Goal: Complete application form: Complete application form

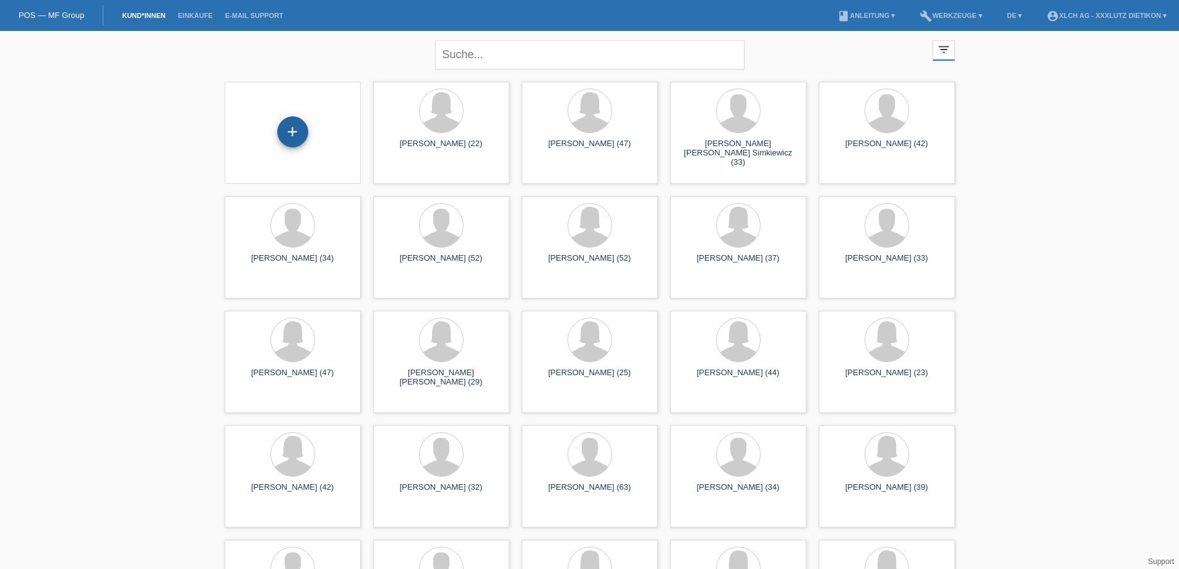
click at [287, 127] on div "+" at bounding box center [292, 131] width 31 height 31
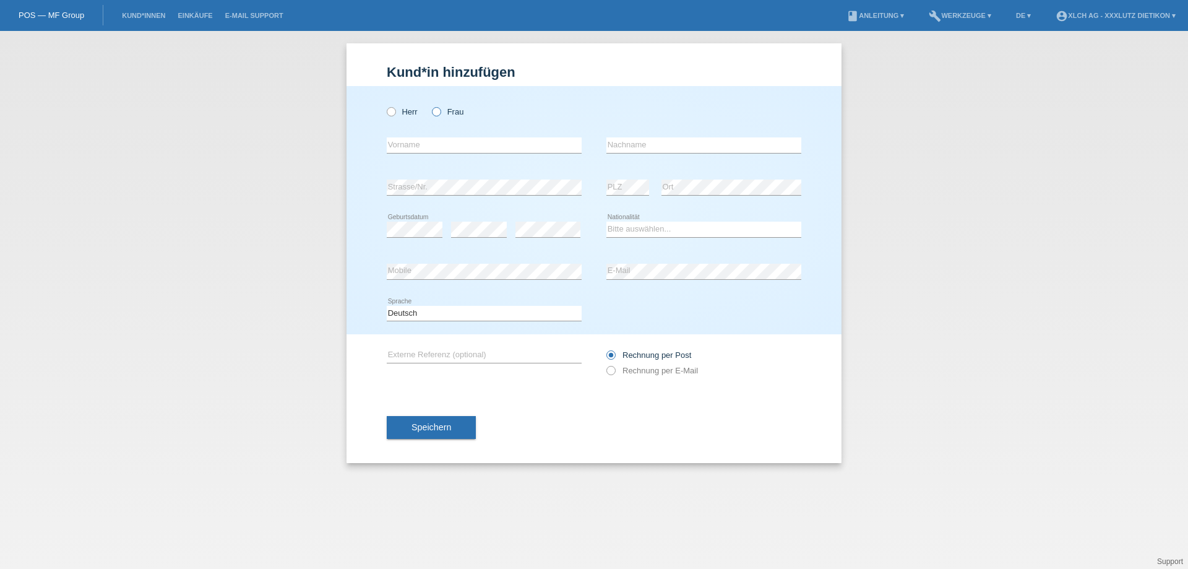
click at [430, 105] on icon at bounding box center [430, 105] width 0 height 0
click at [438, 109] on input "Frau" at bounding box center [436, 111] width 8 height 8
radio input "true"
click at [438, 142] on input "text" at bounding box center [484, 144] width 195 height 15
type input "Fiorella Nadja"
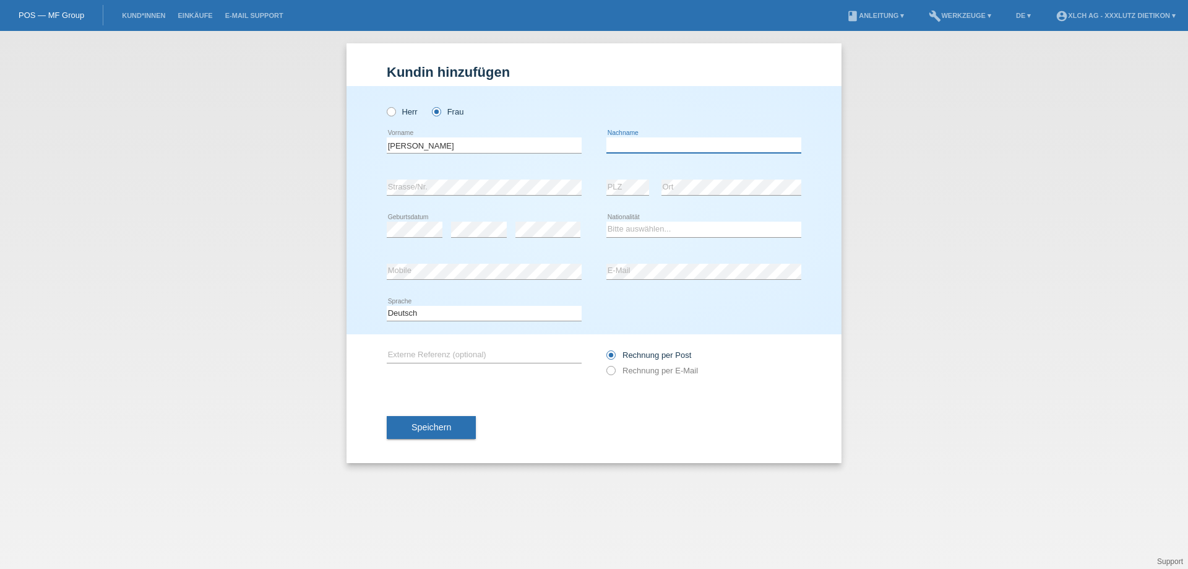
click at [611, 145] on input "text" at bounding box center [704, 144] width 195 height 15
type input "[PERSON_NAME]"
click at [627, 228] on select "Bitte auswählen... Schweiz Deutschland Liechtenstein Österreich ------------ Af…" at bounding box center [704, 229] width 195 height 15
select select "CH"
click at [607, 222] on select "Bitte auswählen... Schweiz Deutschland Liechtenstein Österreich ------------ Af…" at bounding box center [704, 229] width 195 height 15
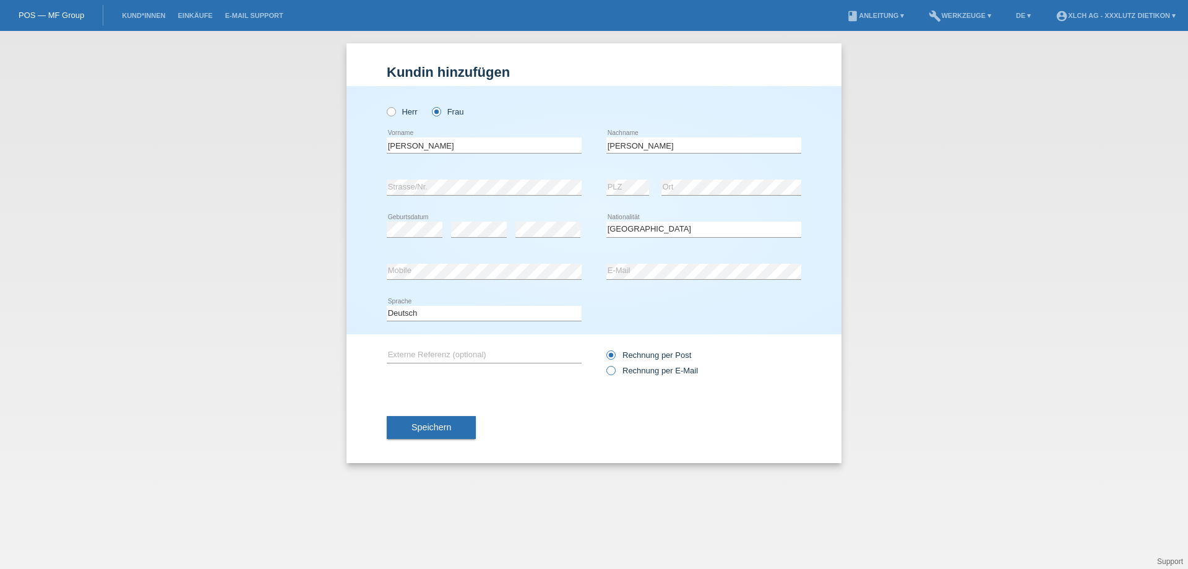
click at [605, 364] on icon at bounding box center [605, 364] width 0 height 0
click at [608, 371] on input "Rechnung per E-Mail" at bounding box center [611, 373] width 8 height 15
radio input "true"
click at [429, 426] on span "Speichern" at bounding box center [432, 427] width 40 height 10
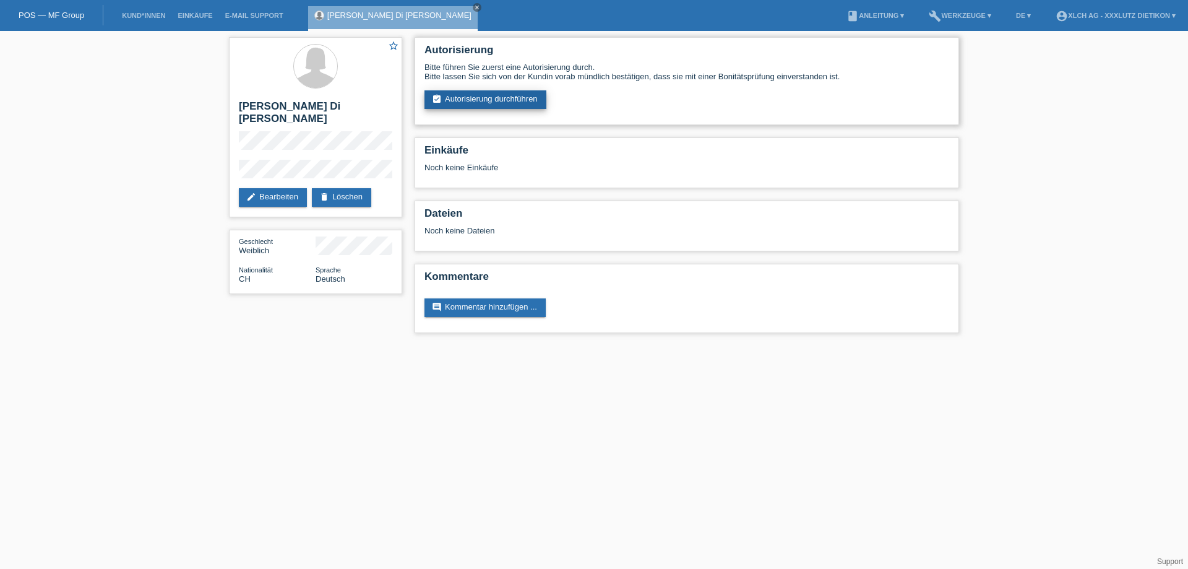
click at [477, 97] on link "assignment_turned_in Autorisierung durchführen" at bounding box center [486, 99] width 122 height 19
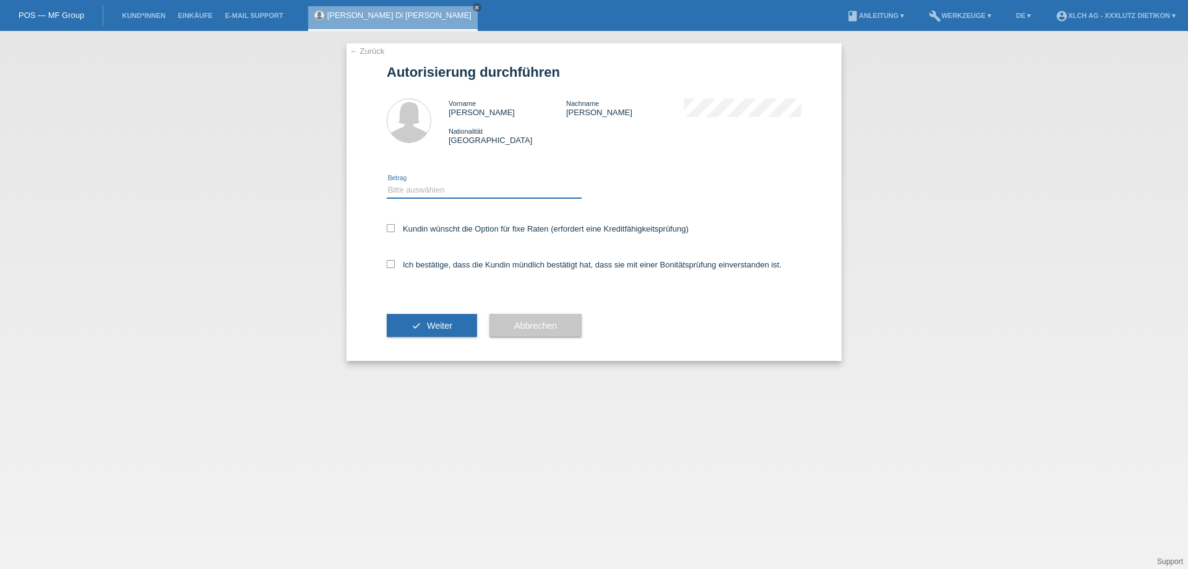
click at [426, 189] on select "Bitte auswählen CHF 1.00 - CHF 499.00 CHF 500.00 - CHF 1'999.00 CHF 2'000.00 - …" at bounding box center [484, 190] width 195 height 15
select select "3"
click at [387, 183] on select "Bitte auswählen CHF 1.00 - CHF 499.00 CHF 500.00 - CHF 1'999.00 CHF 2'000.00 - …" at bounding box center [484, 190] width 195 height 15
click at [398, 261] on label "Ich bestätige, dass die Kundin mündlich bestätigt hat, dass sie mit einer Bonit…" at bounding box center [584, 264] width 395 height 9
click at [395, 261] on input "Ich bestätige, dass die Kundin mündlich bestätigt hat, dass sie mit einer Bonit…" at bounding box center [391, 264] width 8 height 8
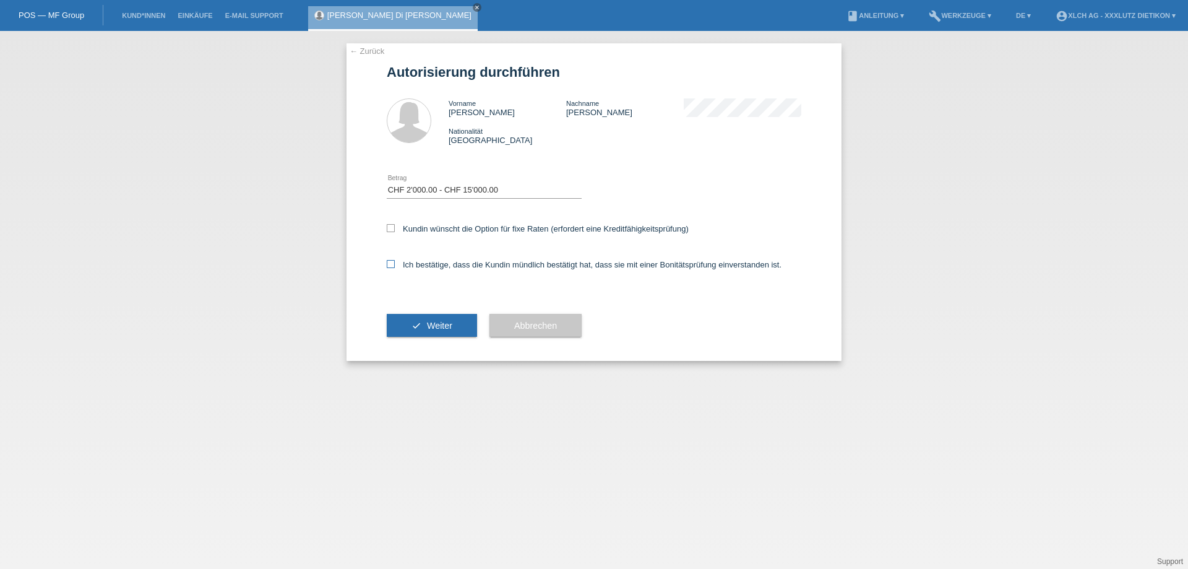
checkbox input "true"
click at [439, 327] on span "Weiter" at bounding box center [439, 326] width 25 height 10
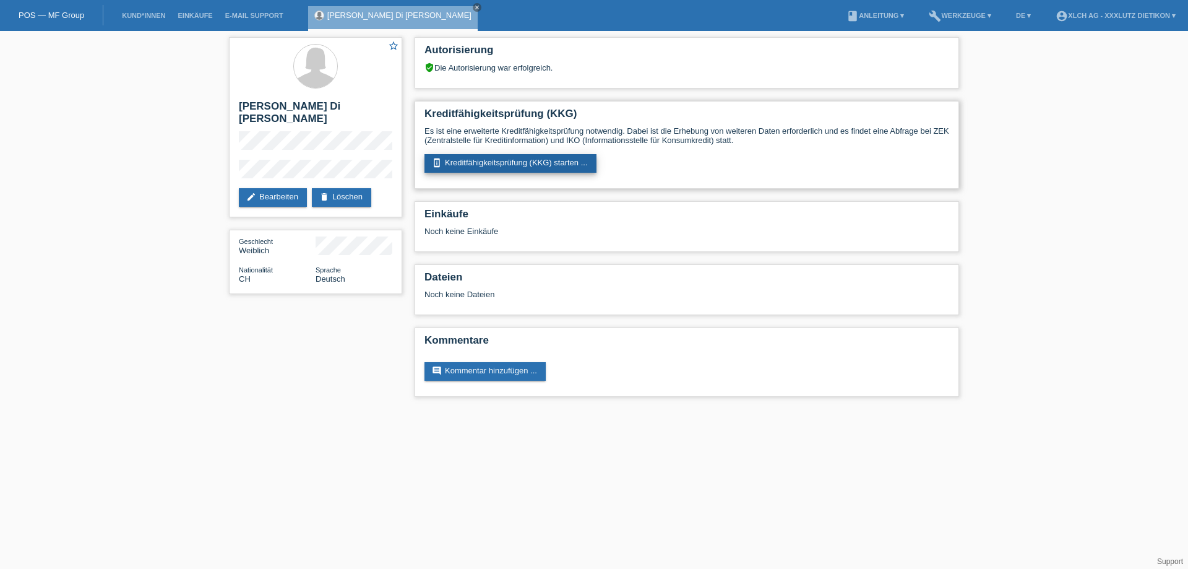
click at [477, 160] on link "perm_device_information Kreditfähigkeitsprüfung (KKG) starten ..." at bounding box center [511, 163] width 172 height 19
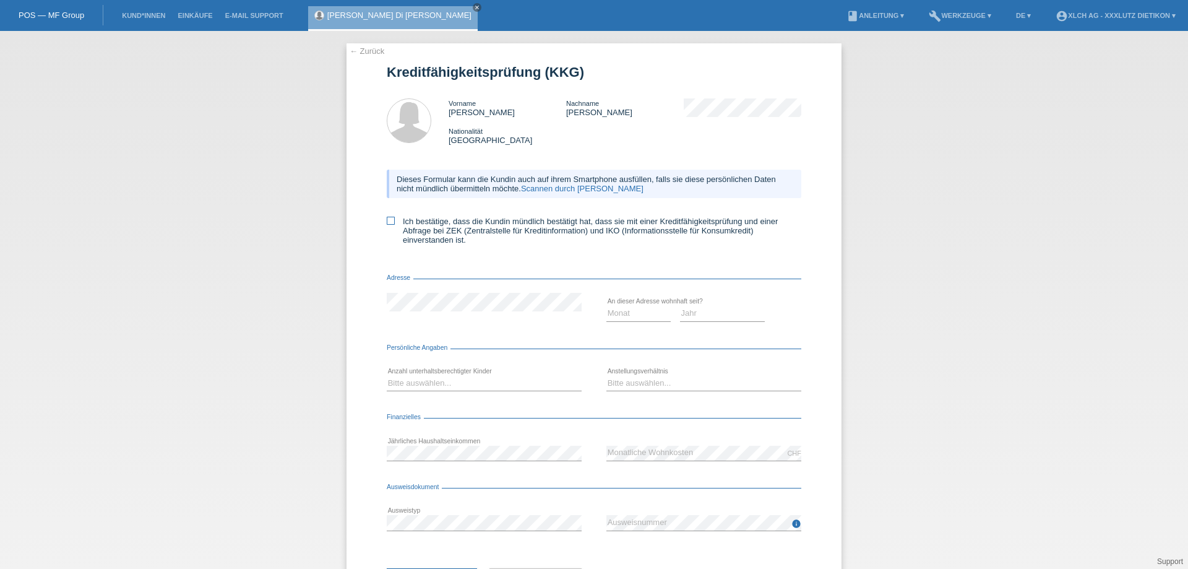
click at [387, 225] on icon at bounding box center [391, 221] width 8 height 8
click at [387, 225] on input "Ich bestätige, dass die Kundin mündlich bestätigt hat, dass sie mit einer Kredi…" at bounding box center [391, 221] width 8 height 8
checkbox input "true"
click at [621, 311] on select "Monat 01 02 03 04 05 06 07 08 09 10" at bounding box center [639, 313] width 64 height 15
select select "06"
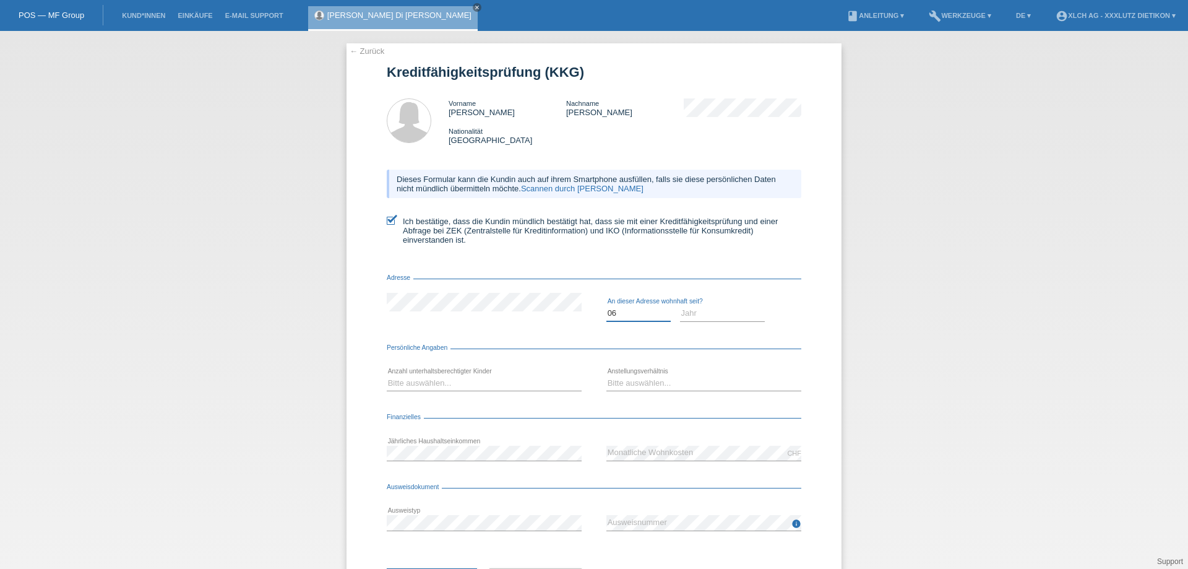
click at [607, 306] on select "Monat 01 02 03 04 05 06 07 08 09 10" at bounding box center [639, 313] width 64 height 15
click at [702, 310] on select "Jahr 2025 2024 2023 2022 2021 2020 2019 2018 2017 2016 2015 2014 2013 2012 2011…" at bounding box center [722, 313] width 85 height 15
select select "2024"
click at [680, 306] on select "Jahr 2025 2024 2023 2022 2021 2020 2019 2018 2017 2016 2015 2014 2013 2012 2011…" at bounding box center [722, 313] width 85 height 15
click at [456, 385] on select "Bitte auswählen... 0 1 2 3 4 5 6 7 8 9" at bounding box center [484, 383] width 195 height 15
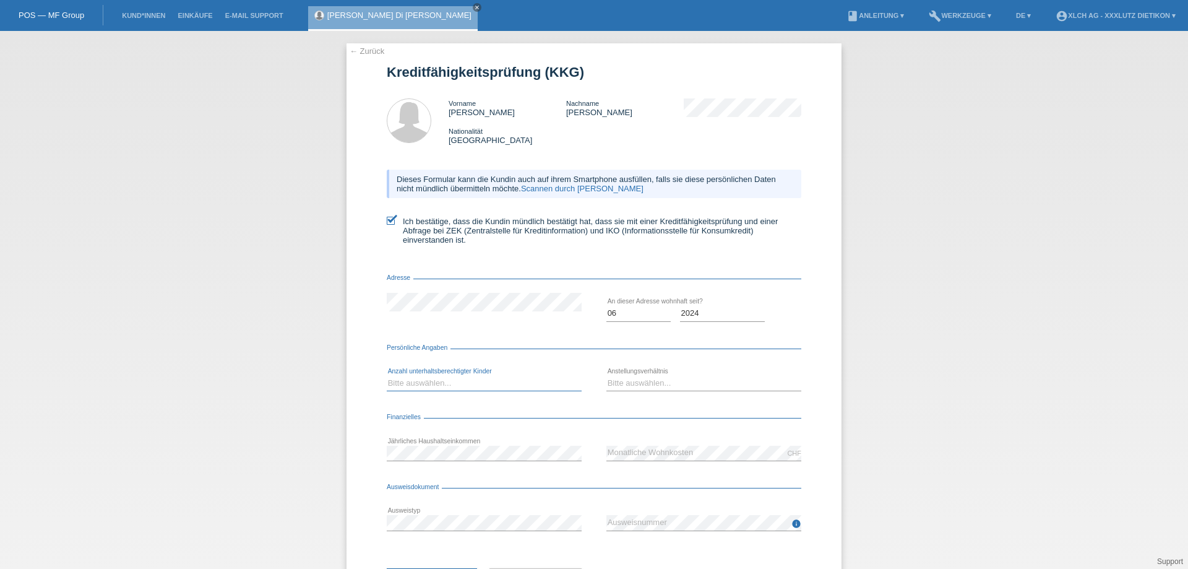
select select "2"
click at [387, 376] on select "Bitte auswählen... 0 1 2 3 4 5 6 7 8 9" at bounding box center [484, 383] width 195 height 15
click at [641, 379] on select "Bitte auswählen... Unbefristet Befristet Lehrling/Student Pensioniert Nicht arb…" at bounding box center [704, 383] width 195 height 15
select select "HOUSEWIFE"
click at [607, 376] on select "Bitte auswählen... Unbefristet Befristet Lehrling/Student Pensioniert Nicht arb…" at bounding box center [704, 383] width 195 height 15
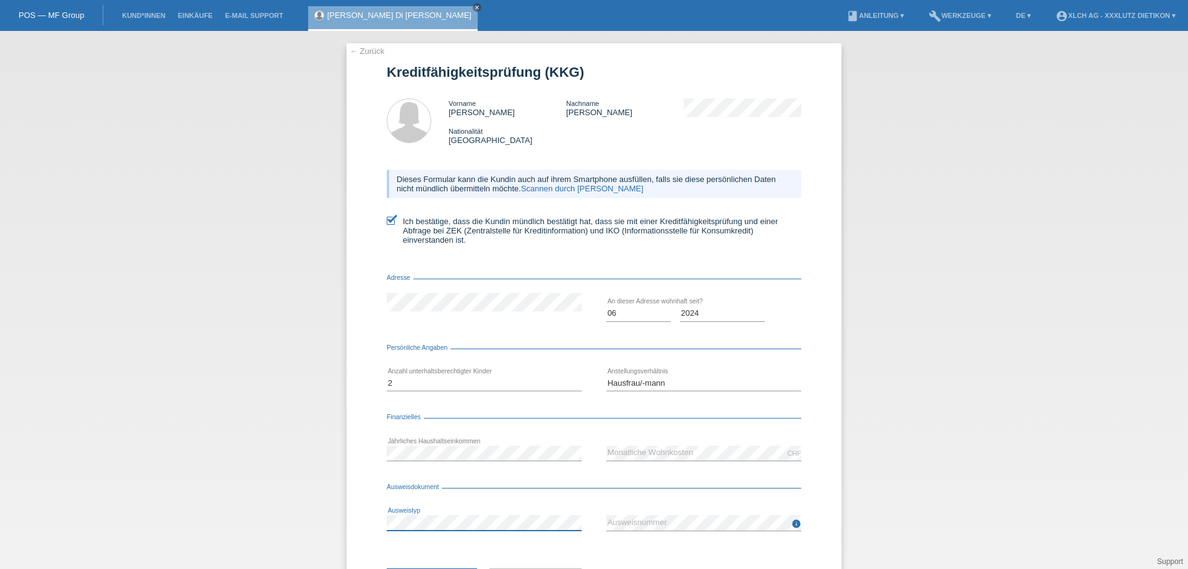
scroll to position [59, 0]
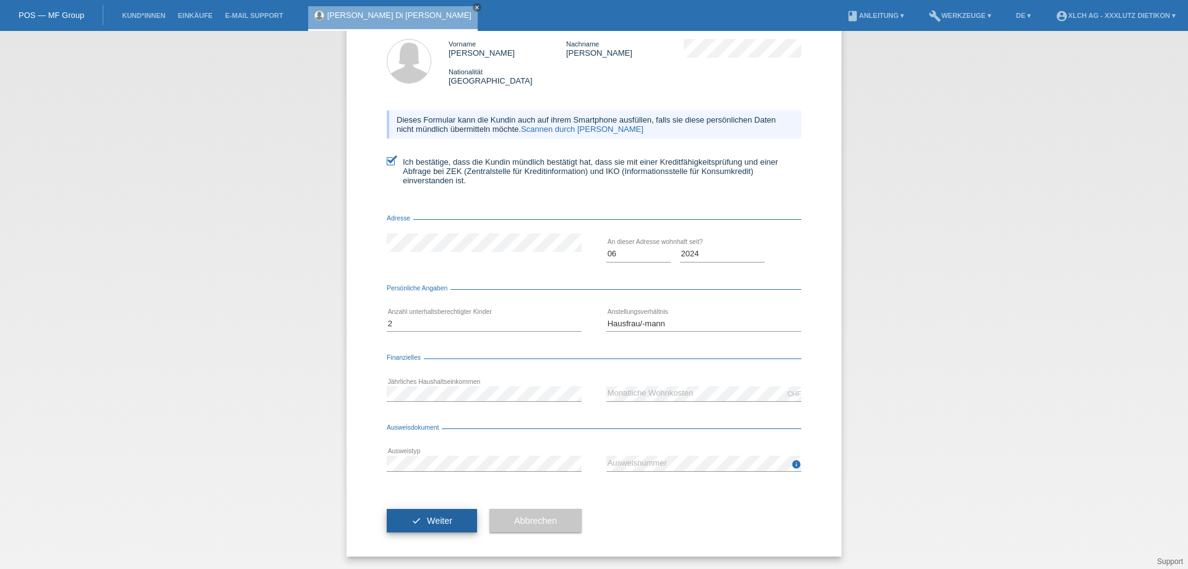
click at [416, 517] on button "check Weiter" at bounding box center [432, 521] width 90 height 24
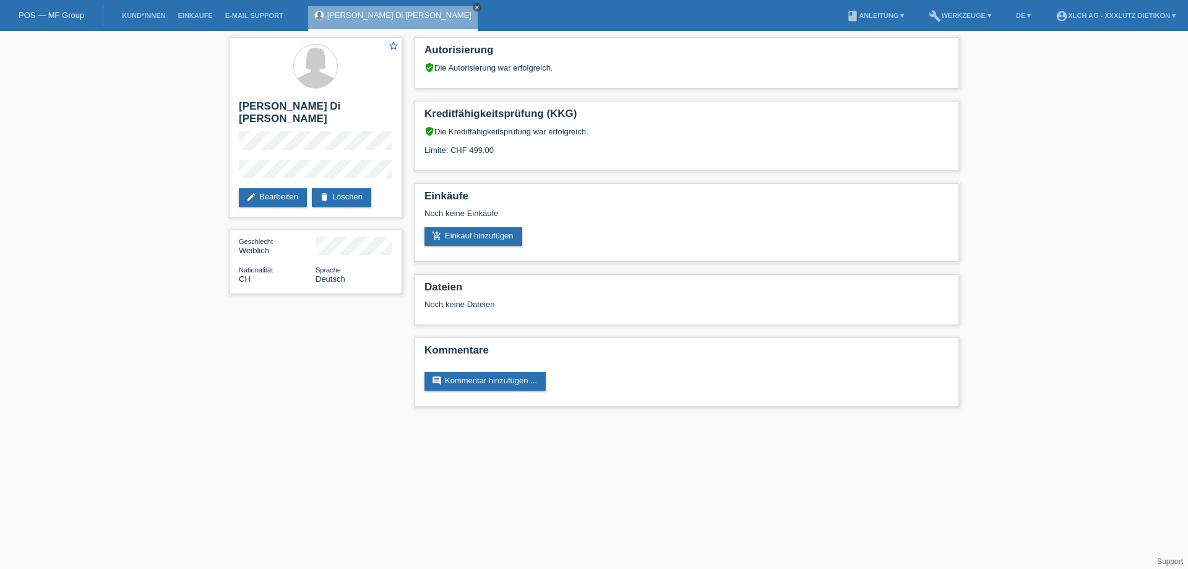
click at [474, 7] on icon "close" at bounding box center [477, 7] width 6 height 6
click at [153, 20] on li "Kund*innen" at bounding box center [144, 16] width 56 height 32
click at [150, 15] on link "Kund*innen" at bounding box center [144, 15] width 56 height 7
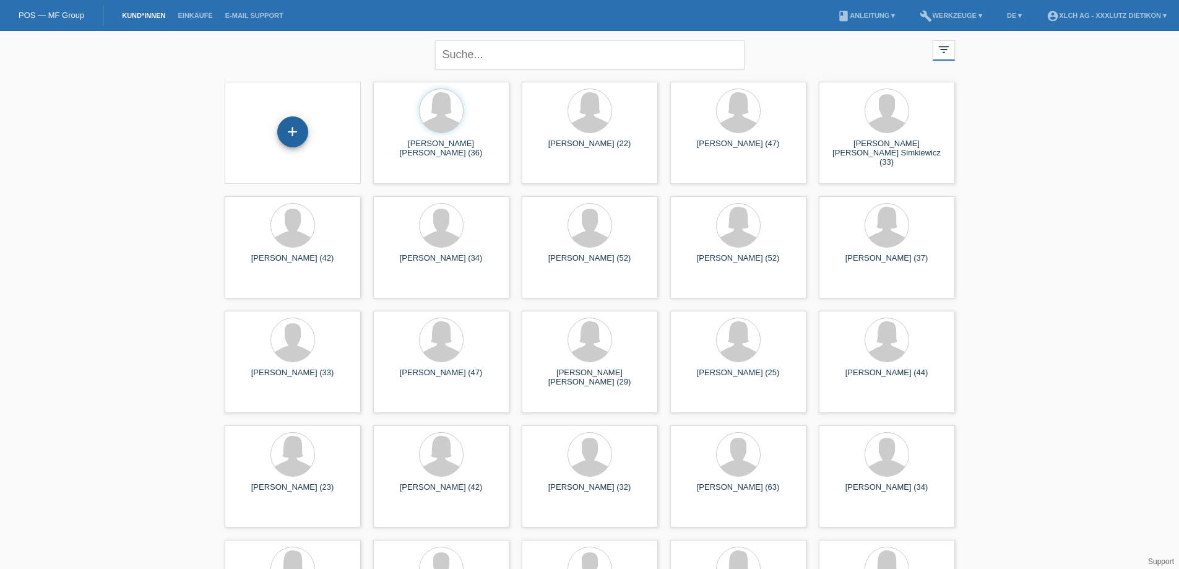
click at [290, 129] on div "+" at bounding box center [292, 131] width 31 height 31
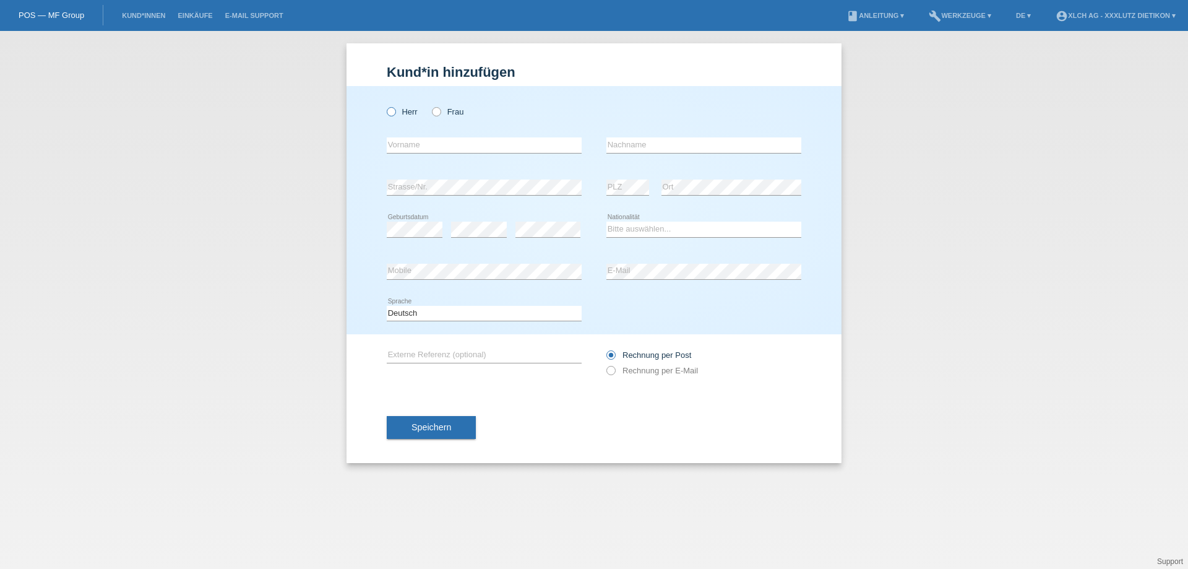
click at [385, 105] on icon at bounding box center [385, 105] width 0 height 0
click at [389, 109] on input "Herr" at bounding box center [391, 111] width 8 height 8
radio input "true"
type input "Fiorella Nadja"
type input "[PERSON_NAME]"
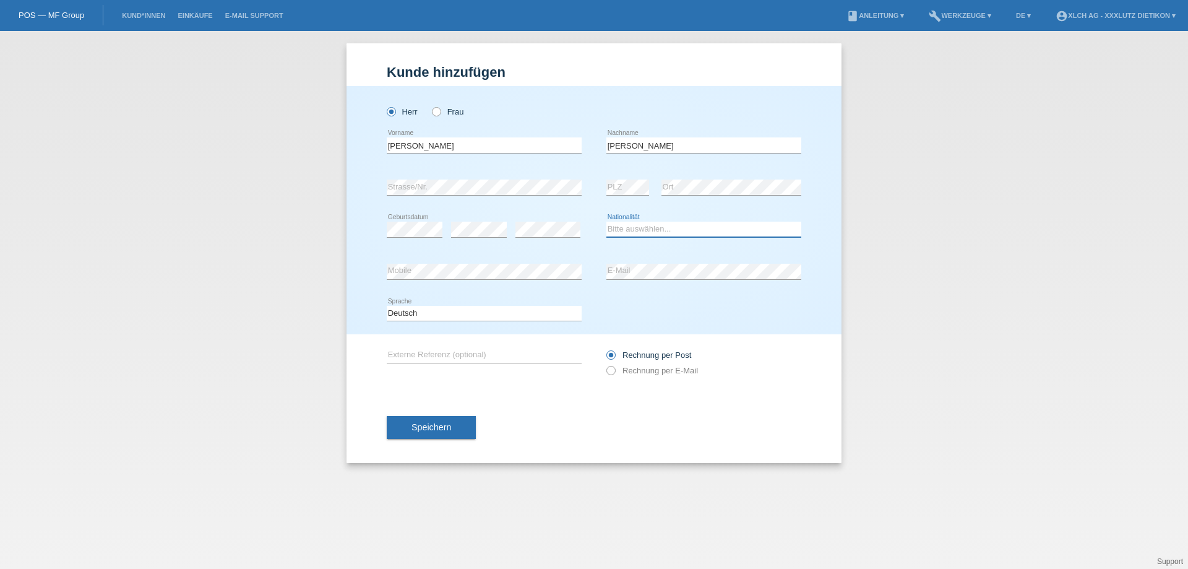
select select "AT"
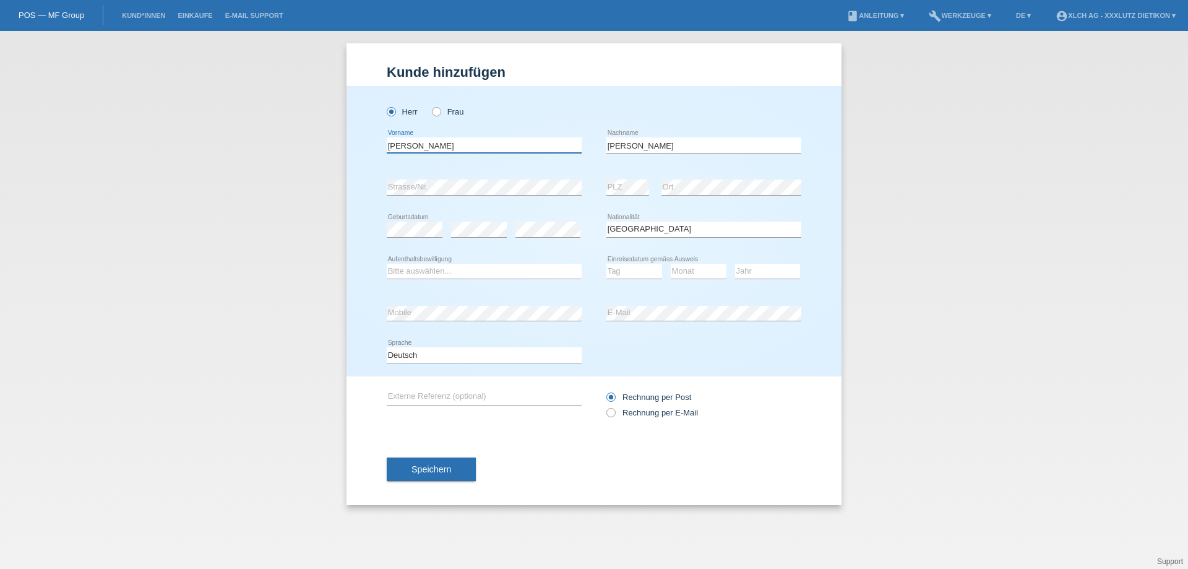
click at [452, 144] on input "Fiorella Nadja" at bounding box center [484, 144] width 195 height 15
type input "F"
click at [667, 149] on input "[PERSON_NAME]" at bounding box center [704, 144] width 195 height 15
type input "D"
click at [605, 406] on icon at bounding box center [605, 406] width 0 height 0
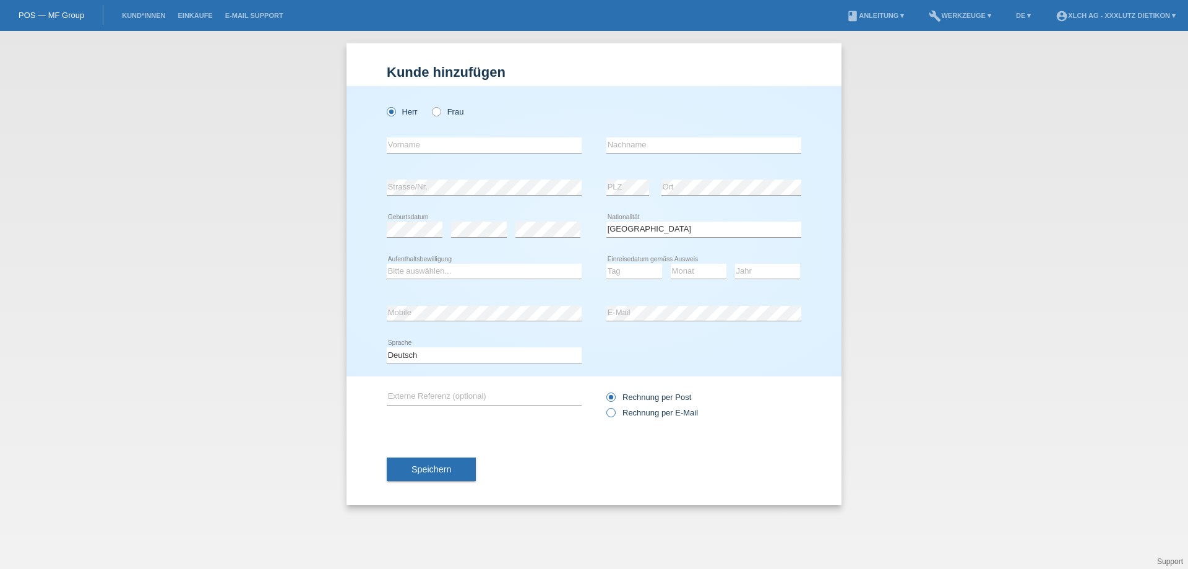
click at [610, 413] on input "Rechnung per E-Mail" at bounding box center [611, 415] width 8 height 15
radio input "true"
click at [495, 143] on input "text" at bounding box center [484, 144] width 195 height 15
type input "[PERSON_NAME]"
click at [629, 144] on input "text" at bounding box center [704, 144] width 195 height 15
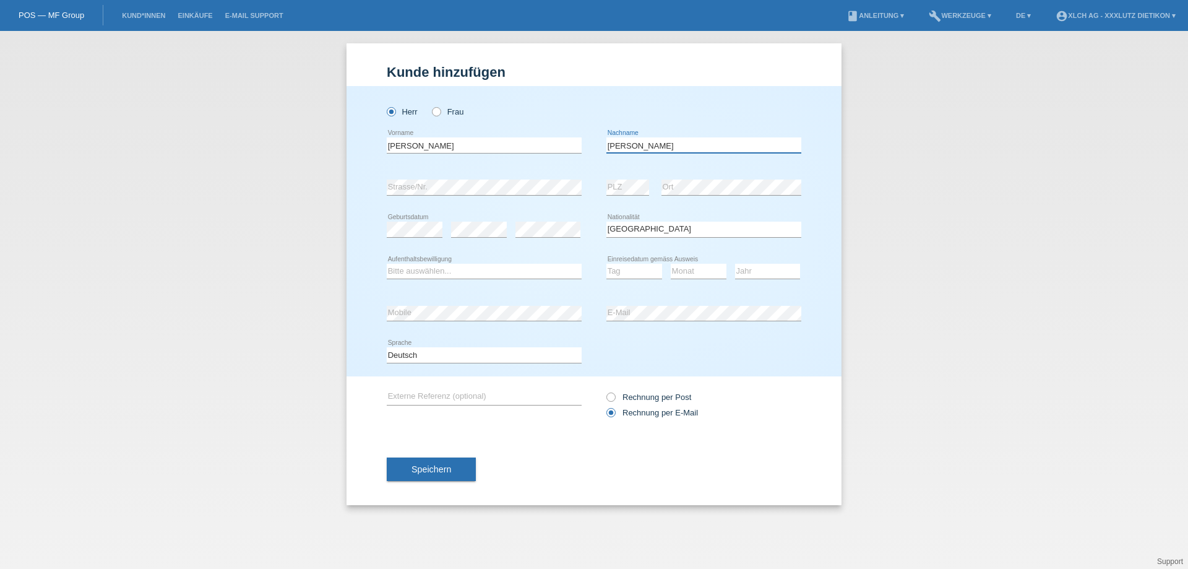
type input "[PERSON_NAME]"
click at [815, 229] on div "Herr Frau Francesco error Vorname" at bounding box center [594, 231] width 495 height 290
click at [528, 272] on select "Bitte auswählen... C B B - Flüchtlingsstatus Andere" at bounding box center [484, 271] width 195 height 15
select select "O"
click at [387, 264] on select "Bitte auswählen... C B B - Flüchtlingsstatus Andere" at bounding box center [484, 271] width 195 height 15
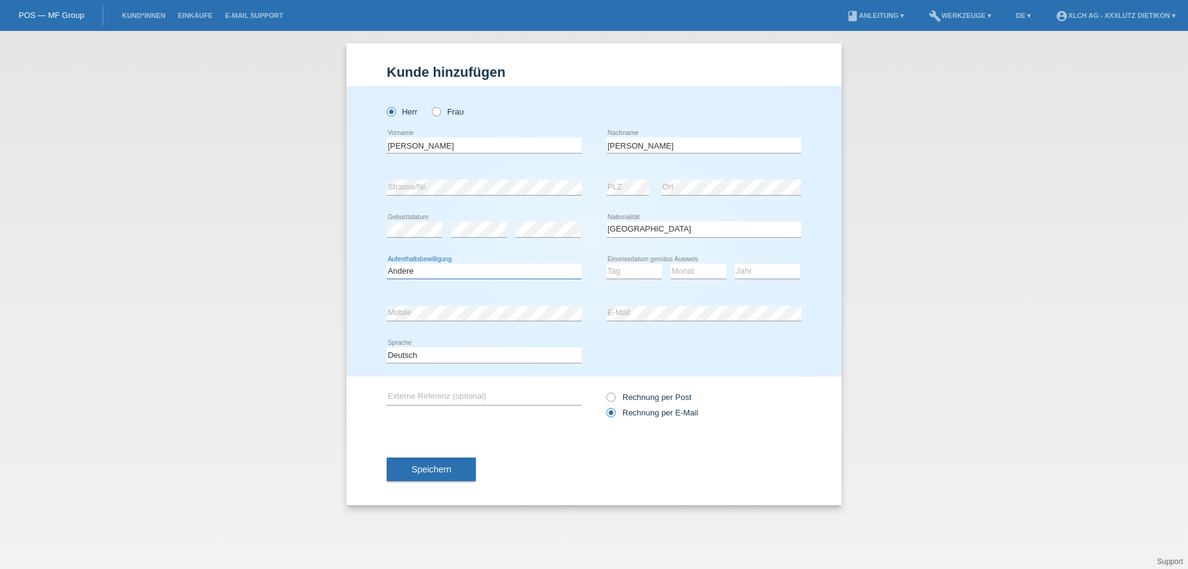
click at [537, 270] on select "Bitte auswählen... C B B - Flüchtlingsstatus Andere" at bounding box center [484, 271] width 195 height 15
click at [670, 226] on select "Bitte auswählen... Schweiz Deutschland Liechtenstein Österreich ------------ Af…" at bounding box center [704, 229] width 195 height 15
select select "CH"
click at [607, 222] on select "Bitte auswählen... Schweiz Deutschland Liechtenstein Österreich ------------ Af…" at bounding box center [704, 229] width 195 height 15
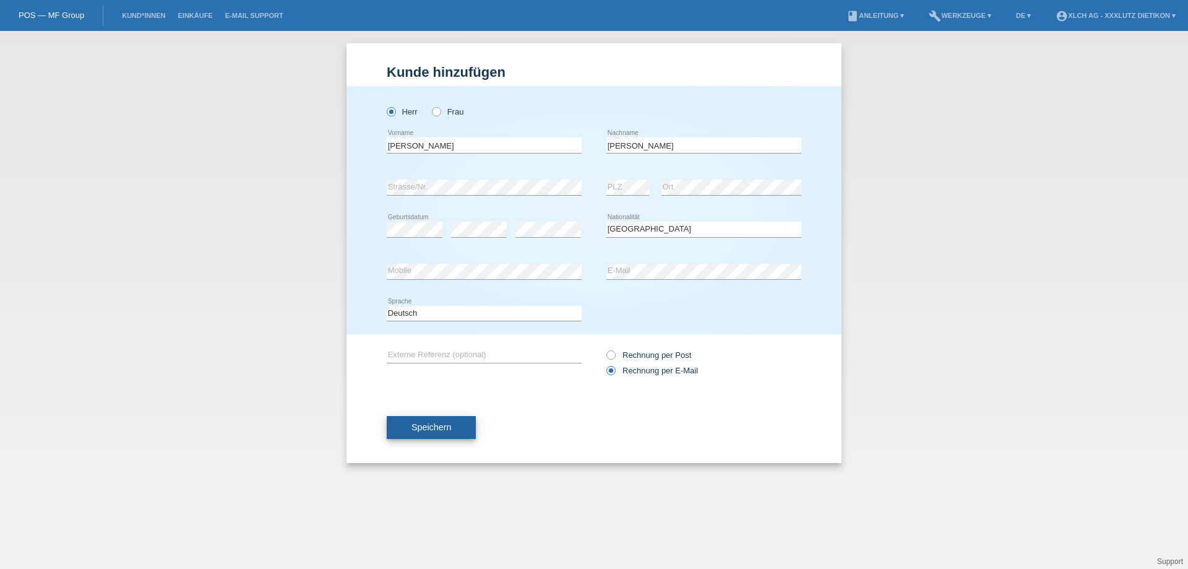
click at [441, 427] on span "Speichern" at bounding box center [432, 427] width 40 height 10
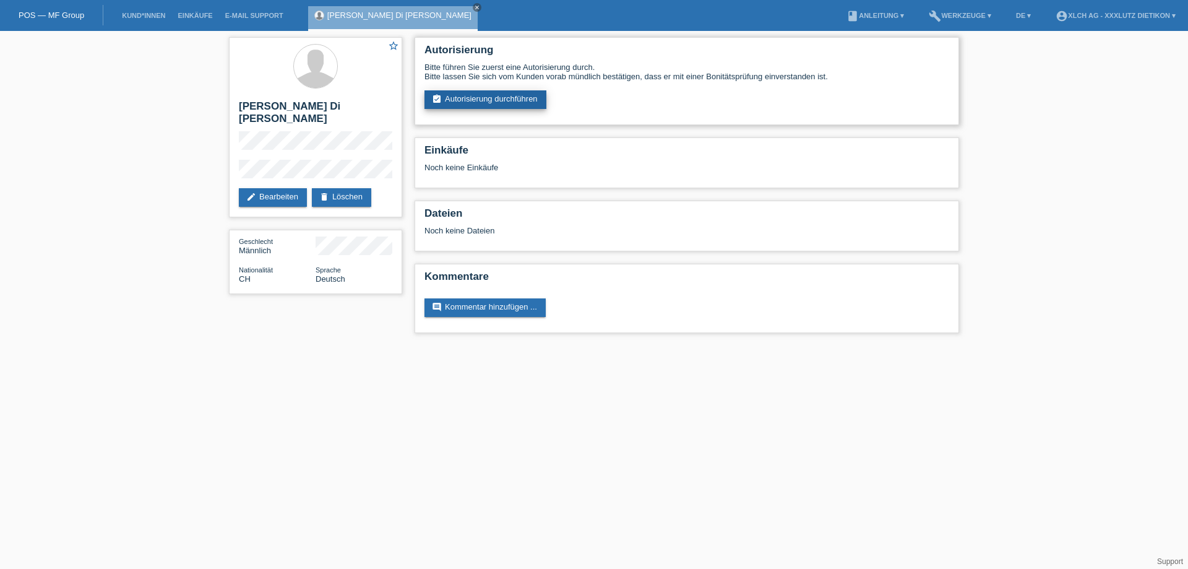
click at [490, 98] on link "assignment_turned_in Autorisierung durchführen" at bounding box center [486, 99] width 122 height 19
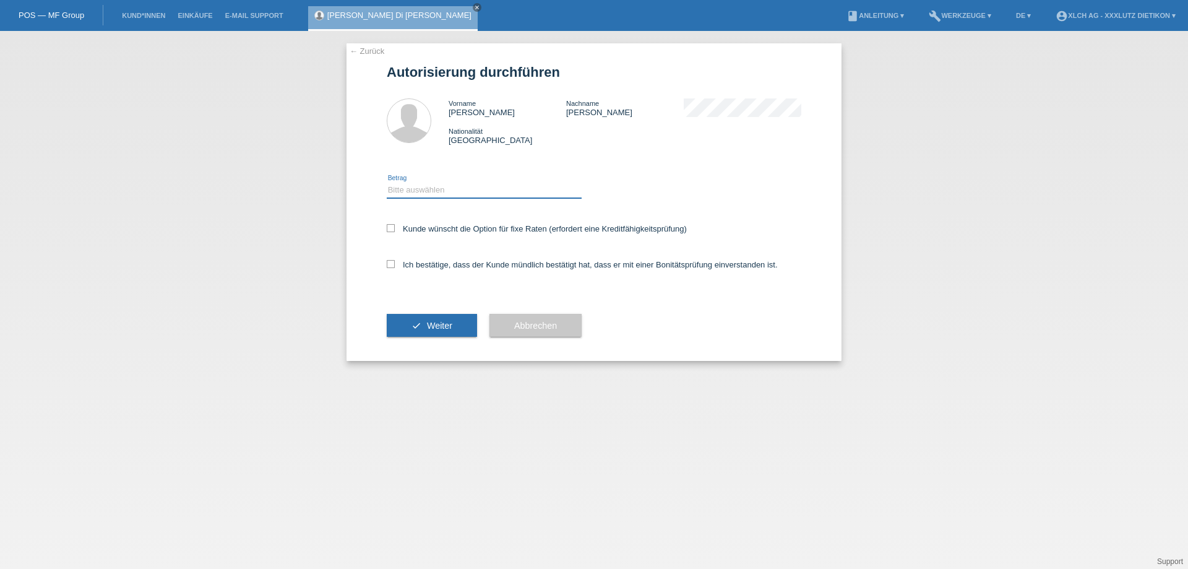
click at [472, 194] on select "Bitte auswählen CHF 1.00 - CHF 499.00 CHF 500.00 - CHF 1'999.00 CHF 2'000.00 - …" at bounding box center [484, 190] width 195 height 15
select select "3"
click at [387, 183] on select "Bitte auswählen CHF 1.00 - CHF 499.00 CHF 500.00 - CHF 1'999.00 CHF 2'000.00 - …" at bounding box center [484, 190] width 195 height 15
click at [391, 266] on icon at bounding box center [391, 264] width 8 height 8
click at [391, 266] on input "Ich bestätige, dass der Kunde mündlich bestätigt hat, dass er mit einer Bonität…" at bounding box center [391, 264] width 8 height 8
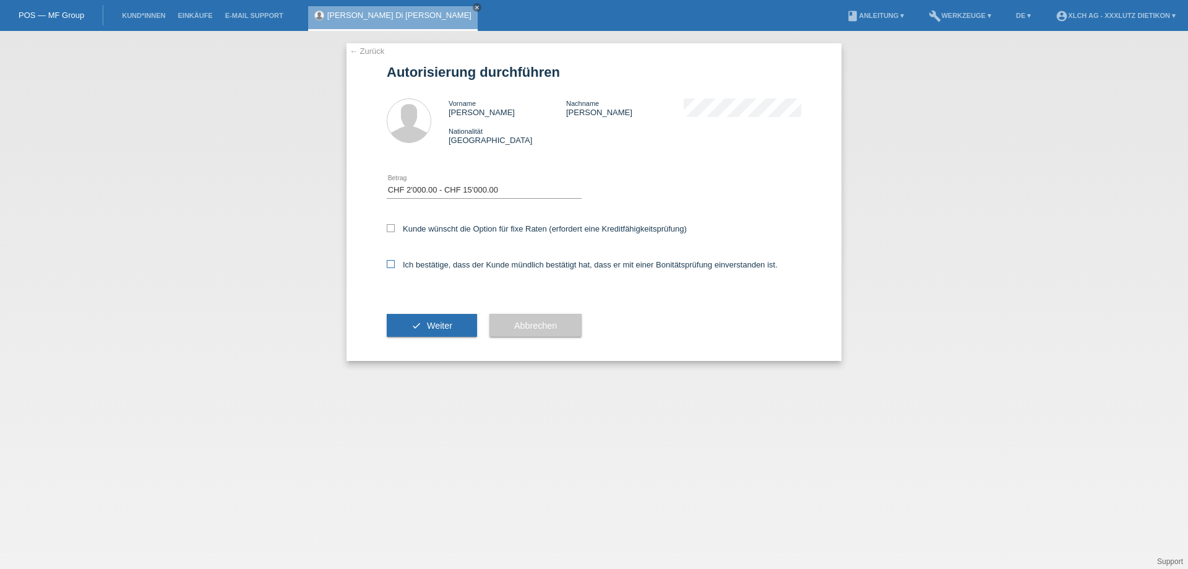
checkbox input "true"
click at [431, 329] on span "Weiter" at bounding box center [439, 326] width 25 height 10
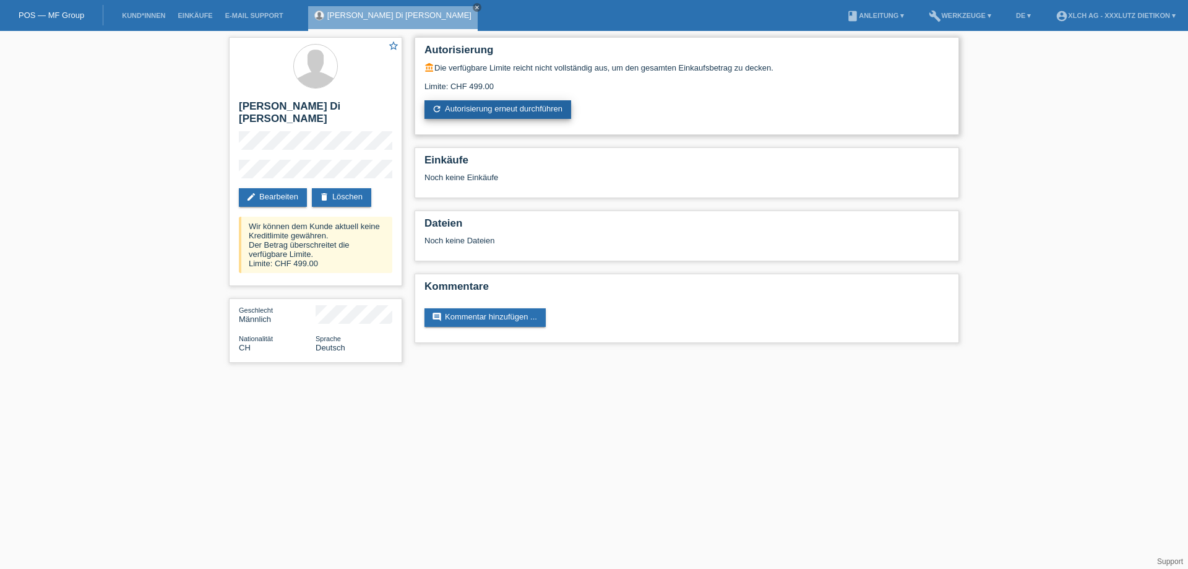
click at [481, 110] on link "refresh Autorisierung erneut durchführen" at bounding box center [498, 109] width 147 height 19
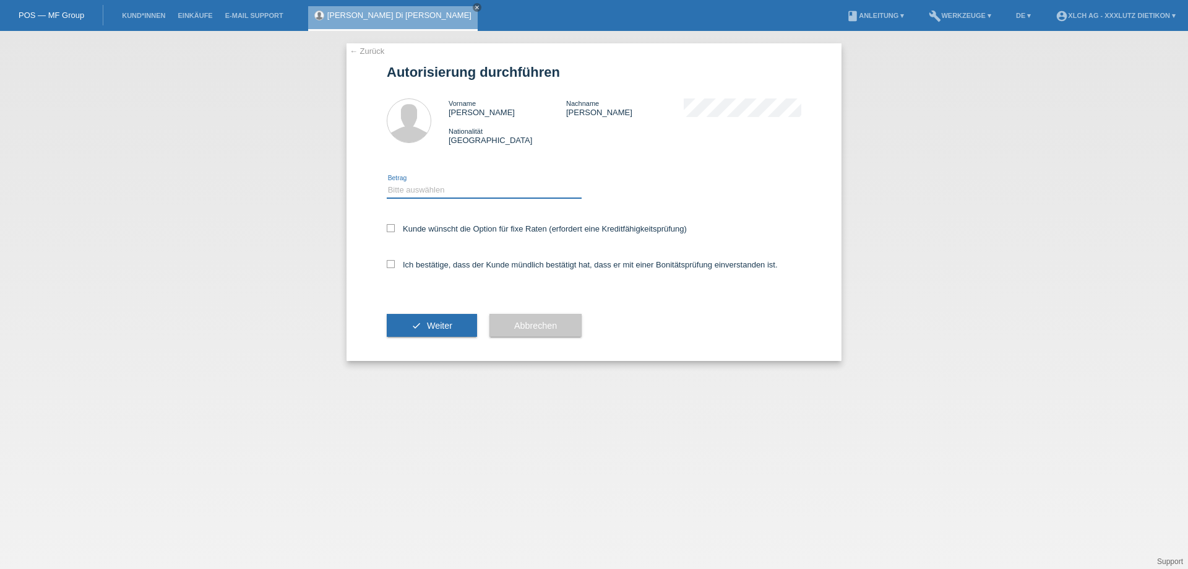
click at [438, 184] on select "Bitte auswählen CHF 1.00 - CHF 499.00 CHF 500.00 - CHF 1'999.00 CHF 2'000.00 - …" at bounding box center [484, 190] width 195 height 15
select select "3"
click at [387, 183] on select "Bitte auswählen CHF 1.00 - CHF 499.00 CHF 500.00 - CHF 1'999.00 CHF 2'000.00 - …" at bounding box center [484, 190] width 195 height 15
click at [394, 262] on icon at bounding box center [391, 264] width 8 height 8
click at [394, 262] on input "Ich bestätige, dass der Kunde mündlich bestätigt hat, dass er mit einer Bonität…" at bounding box center [391, 264] width 8 height 8
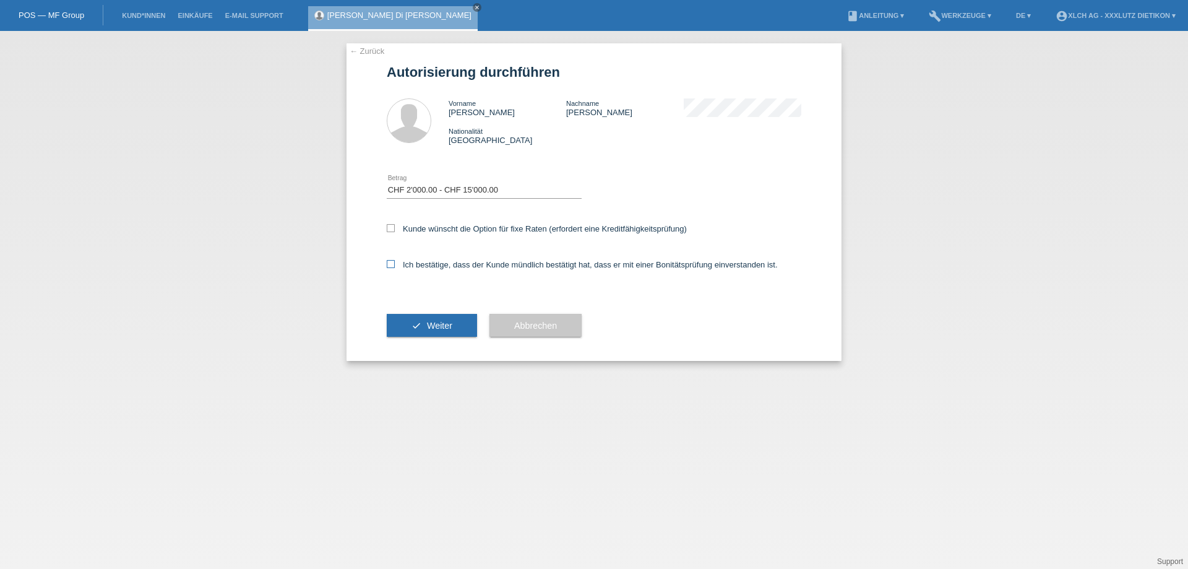
checkbox input "true"
click at [429, 327] on span "Weiter" at bounding box center [439, 326] width 25 height 10
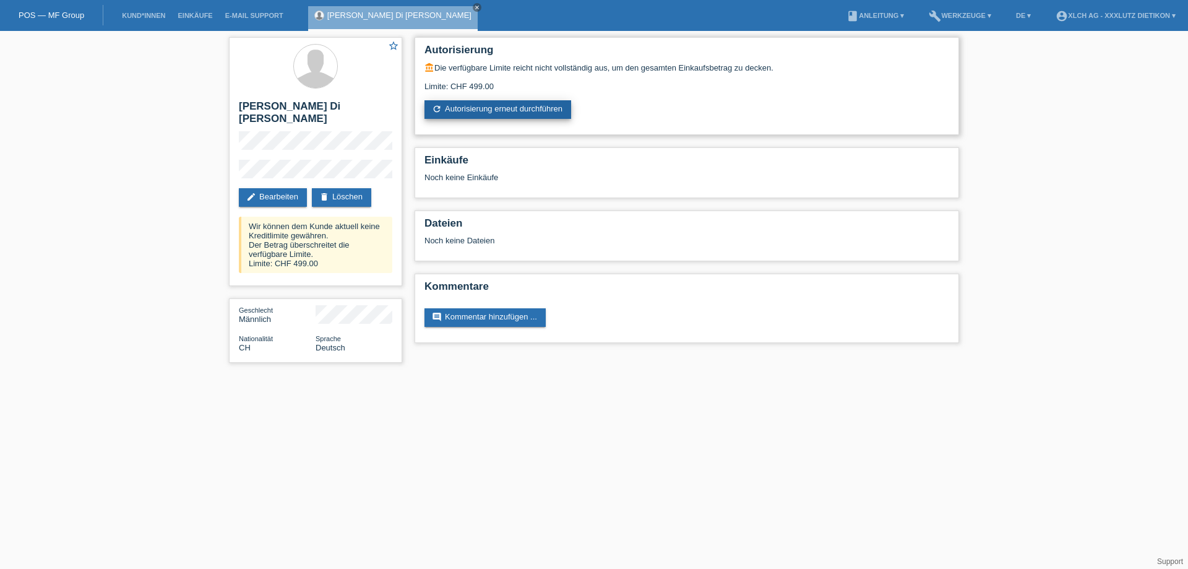
click at [464, 110] on link "refresh Autorisierung erneut durchführen" at bounding box center [498, 109] width 147 height 19
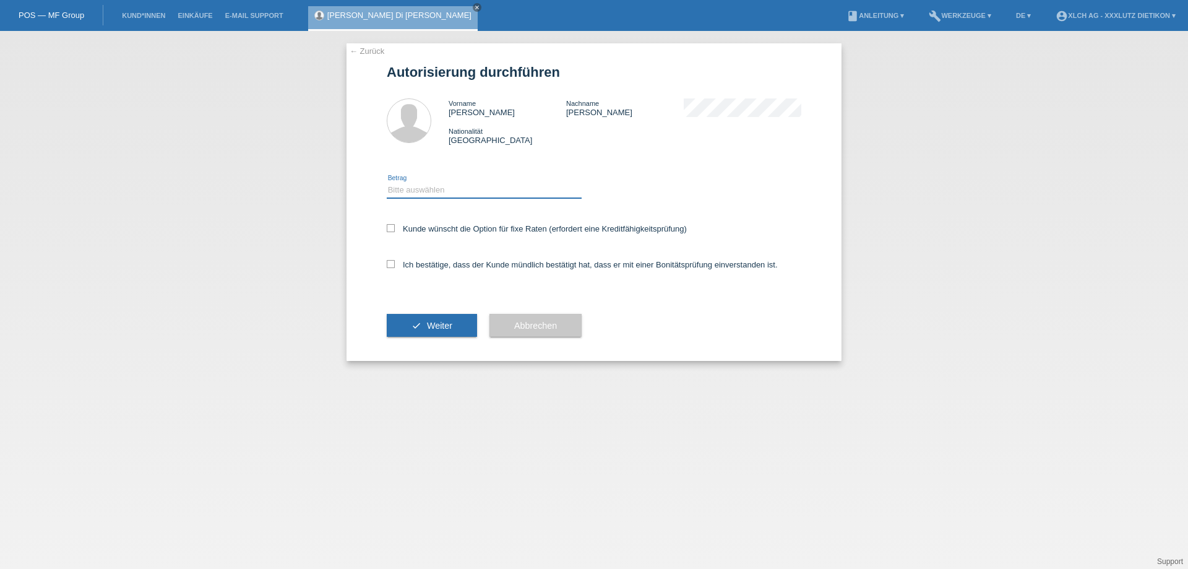
click at [466, 191] on select "Bitte auswählen CHF 1.00 - CHF 499.00 CHF 500.00 - CHF 1'999.00 CHF 2'000.00 - …" at bounding box center [484, 190] width 195 height 15
select select "3"
click at [387, 183] on select "Bitte auswählen CHF 1.00 - CHF 499.00 CHF 500.00 - CHF 1'999.00 CHF 2'000.00 - …" at bounding box center [484, 190] width 195 height 15
click at [389, 264] on icon at bounding box center [391, 264] width 8 height 8
click at [389, 264] on input "Ich bestätige, dass der Kunde mündlich bestätigt hat, dass er mit einer Bonität…" at bounding box center [391, 264] width 8 height 8
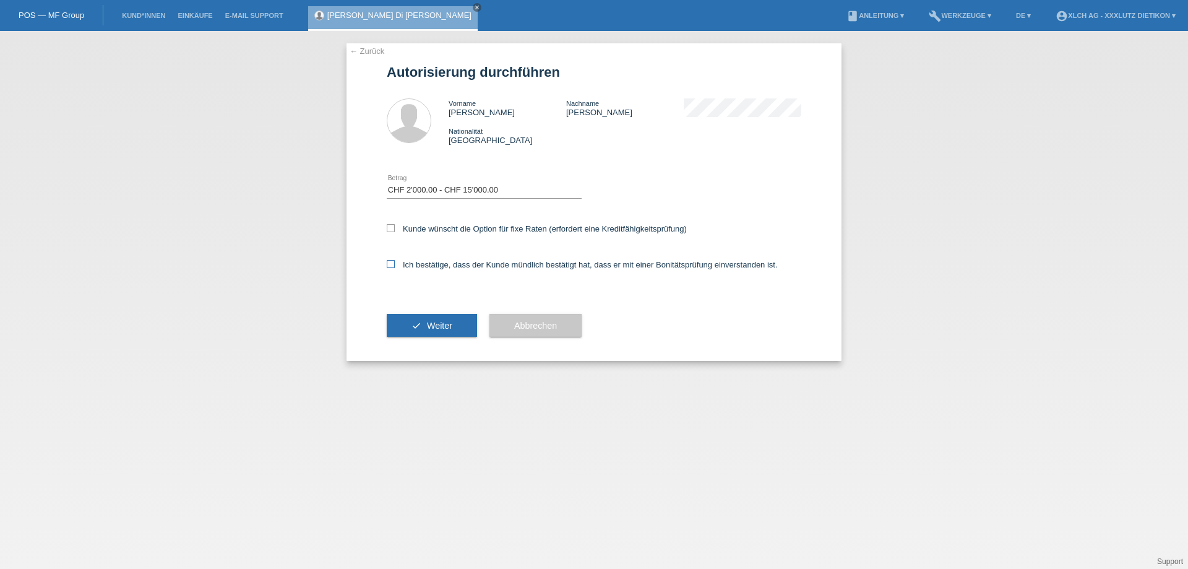
checkbox input "true"
click at [421, 320] on button "check Weiter" at bounding box center [432, 326] width 90 height 24
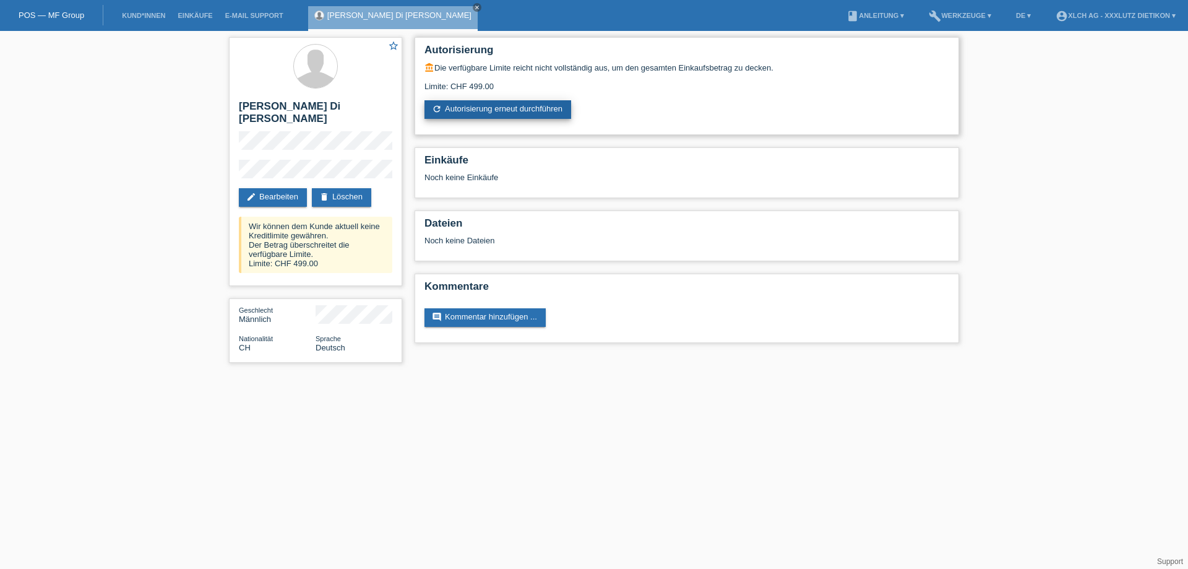
click at [474, 110] on link "refresh Autorisierung erneut durchführen" at bounding box center [498, 109] width 147 height 19
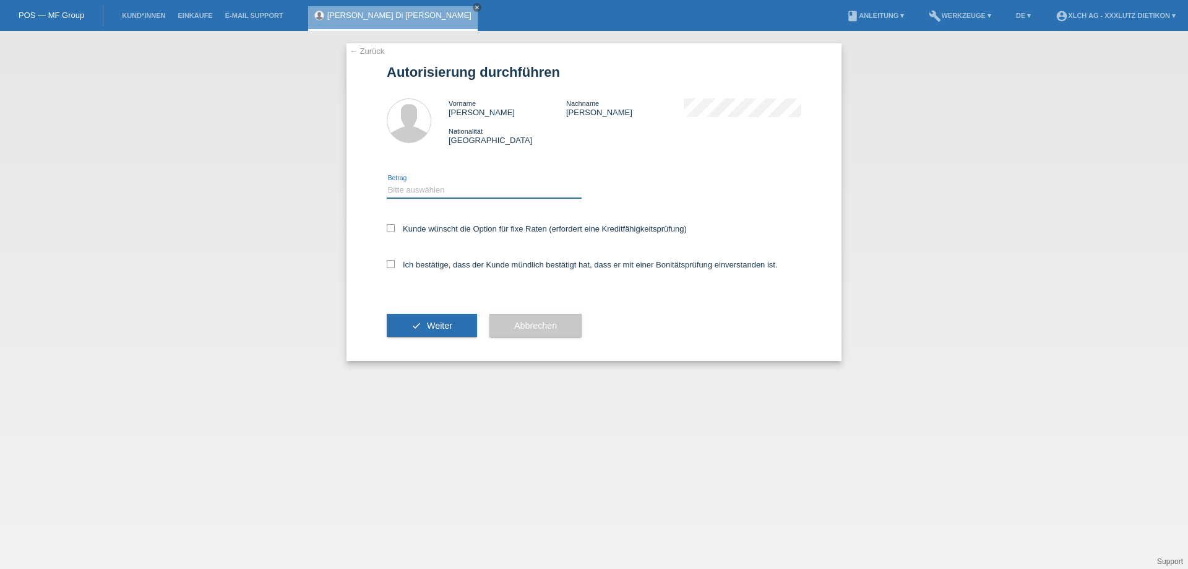
click at [481, 191] on select "Bitte auswählen CHF 1.00 - CHF 499.00 CHF 500.00 - CHF 1'999.00 CHF 2'000.00 - …" at bounding box center [484, 190] width 195 height 15
select select "3"
click at [387, 183] on select "Bitte auswählen CHF 1.00 - CHF 499.00 CHF 500.00 - CHF 1'999.00 CHF 2'000.00 - …" at bounding box center [484, 190] width 195 height 15
click at [446, 267] on label "Ich bestätige, dass der Kunde mündlich bestätigt hat, dass er mit einer Bonität…" at bounding box center [582, 264] width 391 height 9
click at [395, 267] on input "Ich bestätige, dass der Kunde mündlich bestätigt hat, dass er mit einer Bonität…" at bounding box center [391, 264] width 8 height 8
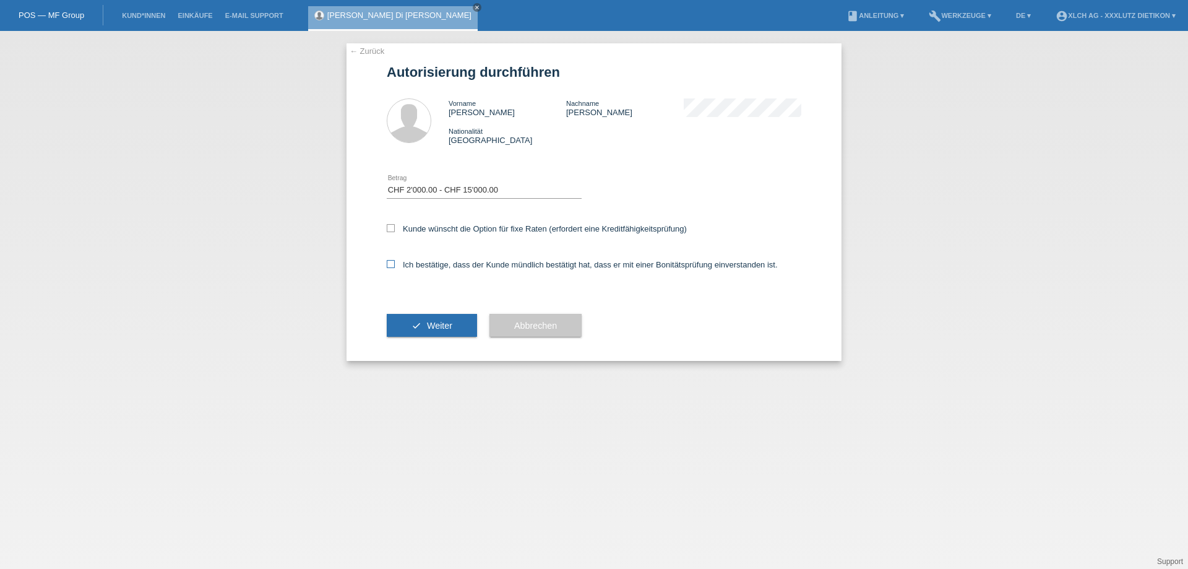
checkbox input "true"
click at [445, 329] on span "Weiter" at bounding box center [439, 326] width 25 height 10
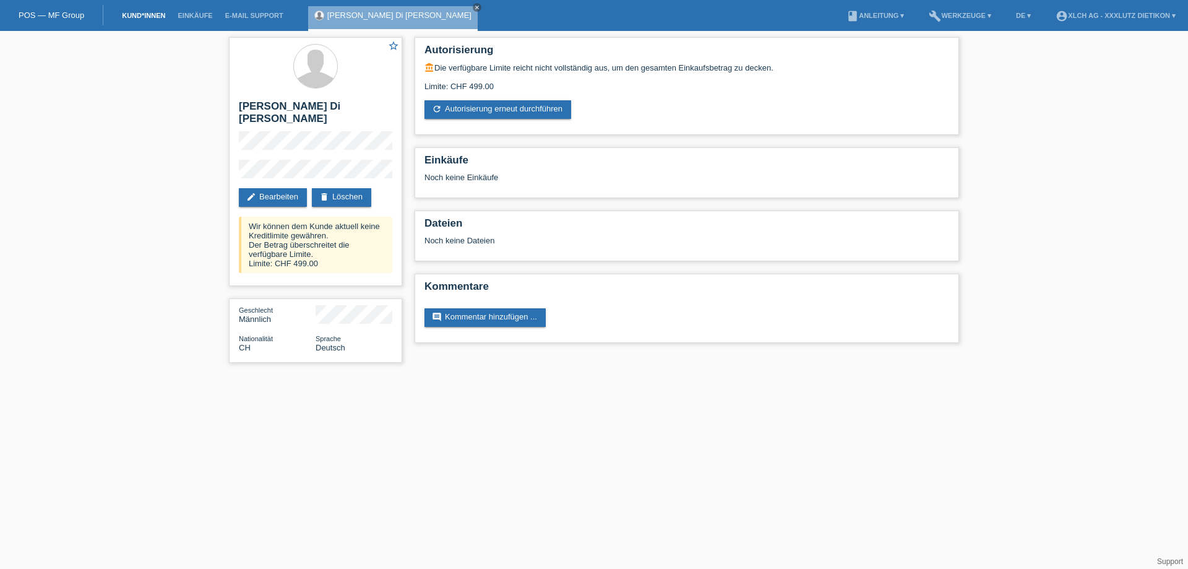
click at [158, 19] on link "Kund*innen" at bounding box center [144, 15] width 56 height 7
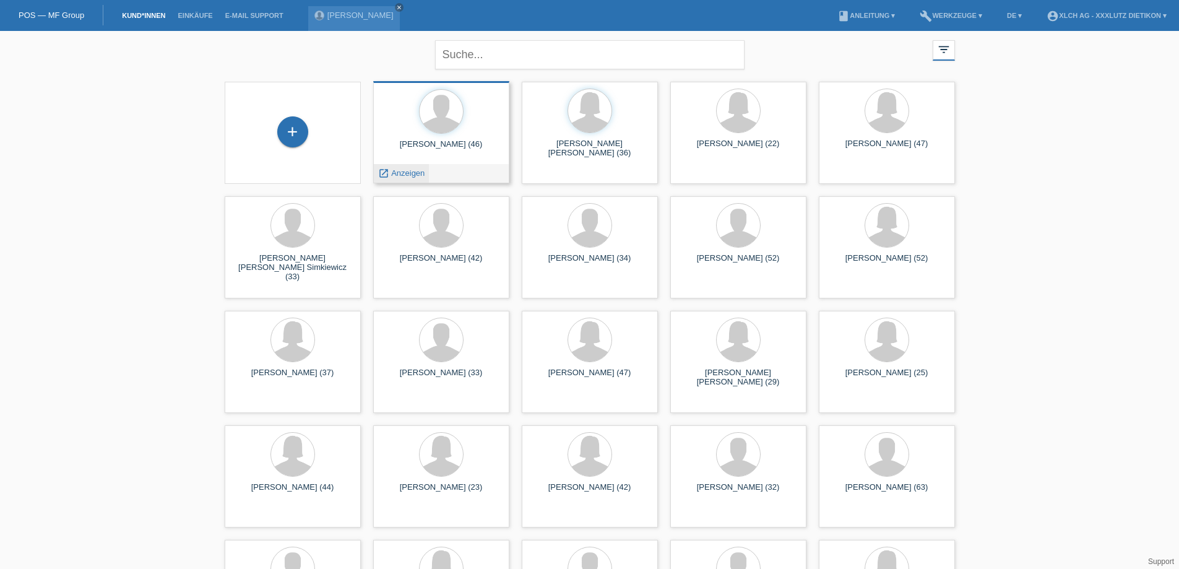
click at [410, 173] on span "Anzeigen" at bounding box center [407, 172] width 33 height 9
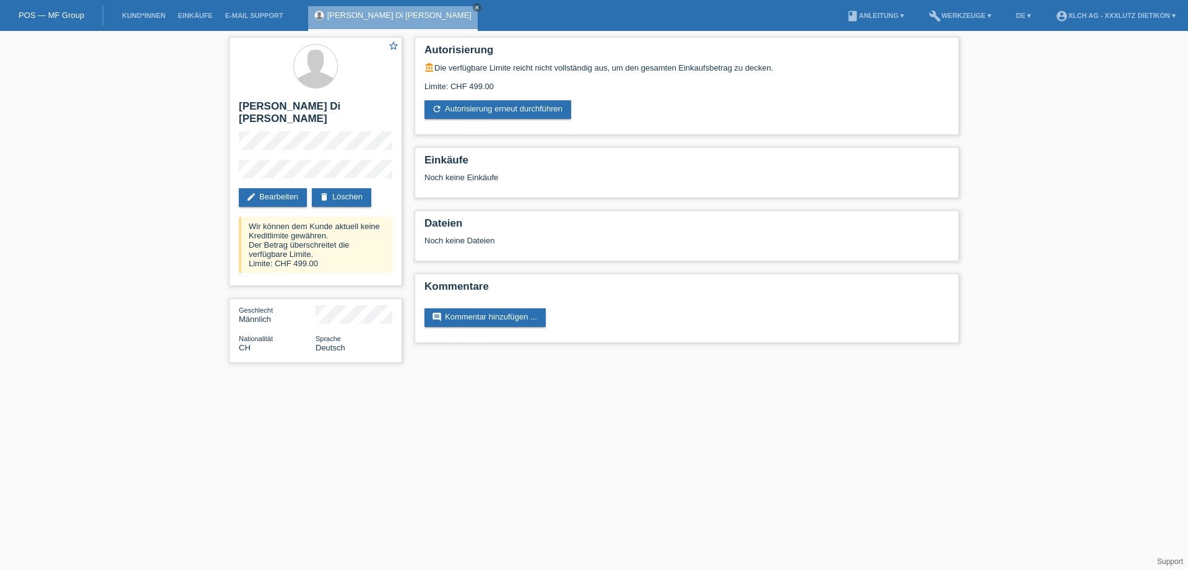
click at [149, 14] on link "Kund*innen" at bounding box center [144, 15] width 56 height 7
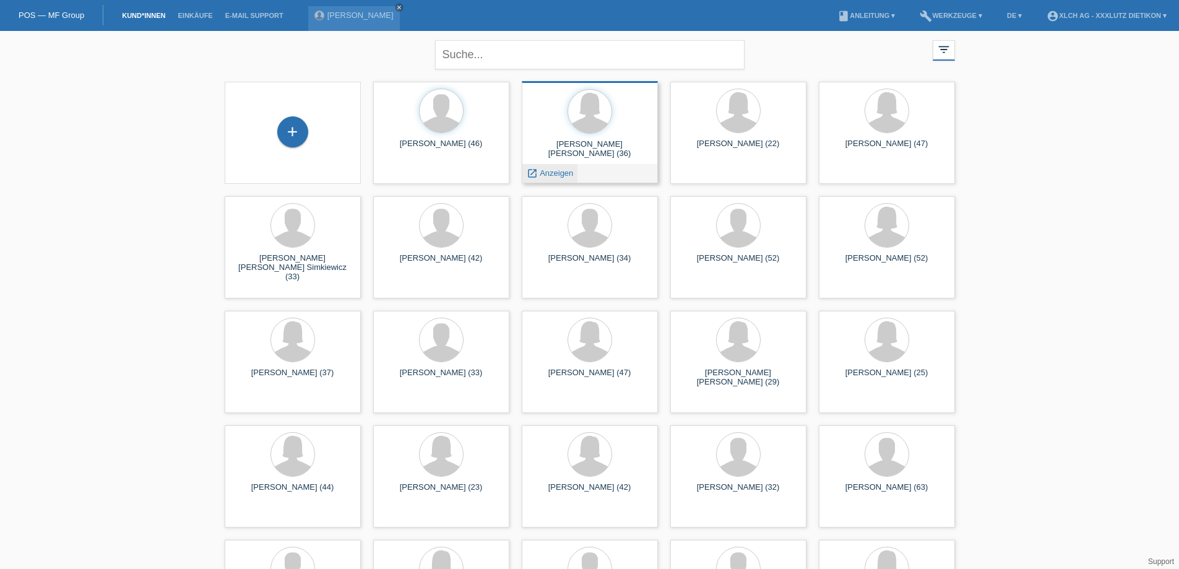
click at [558, 172] on span "Anzeigen" at bounding box center [556, 172] width 33 height 9
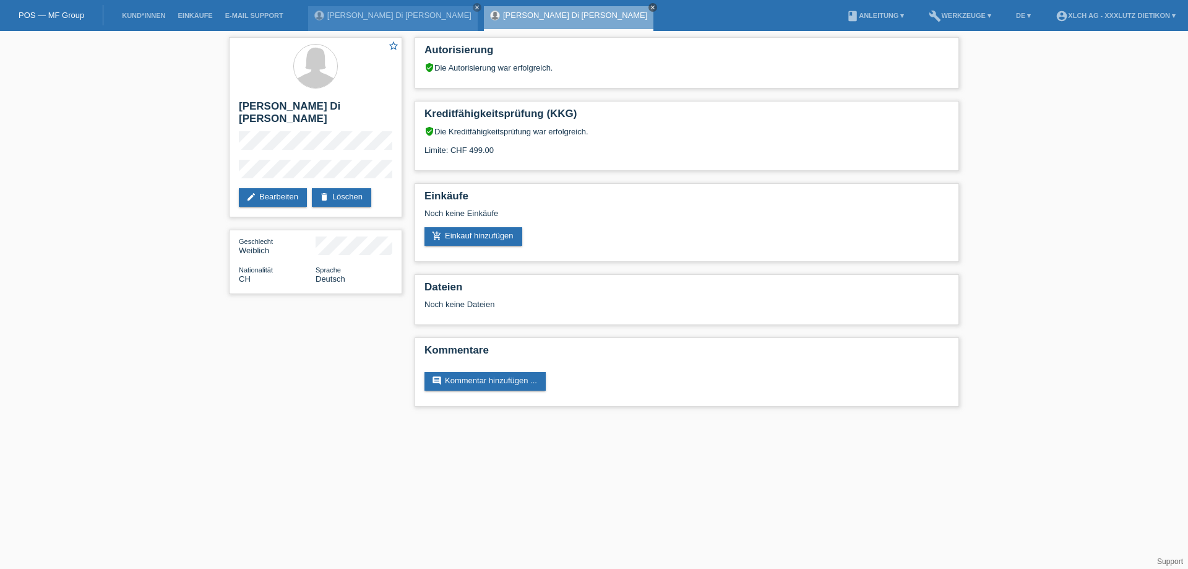
click at [650, 4] on icon "close" at bounding box center [653, 7] width 6 height 6
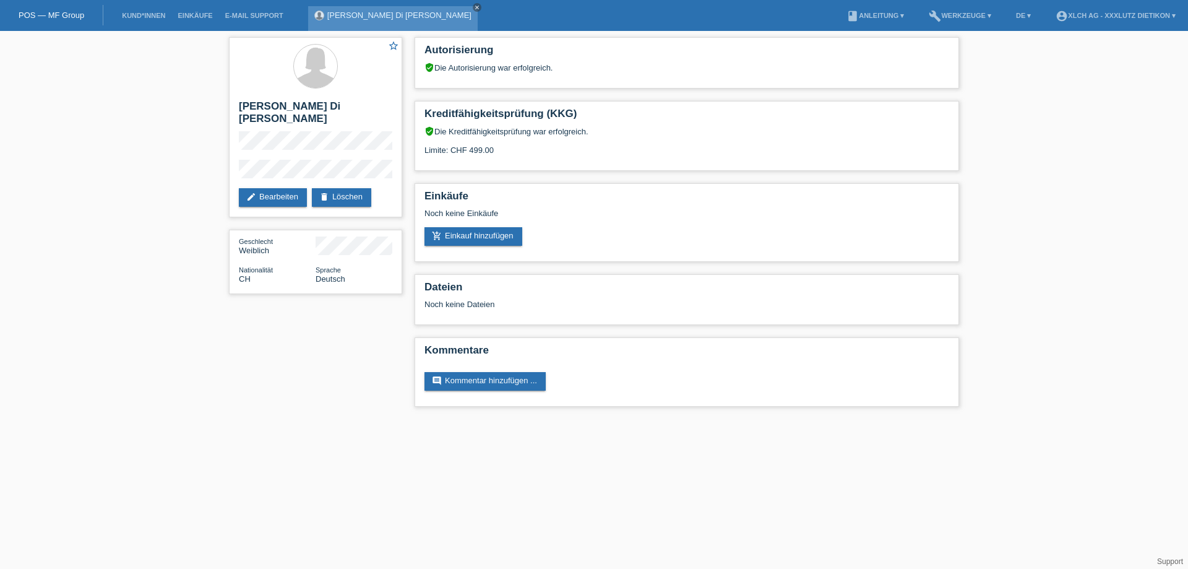
click at [474, 10] on icon "close" at bounding box center [477, 7] width 6 height 6
click at [127, 10] on li "Kund*innen" at bounding box center [144, 16] width 56 height 32
click at [145, 13] on link "Kund*innen" at bounding box center [144, 15] width 56 height 7
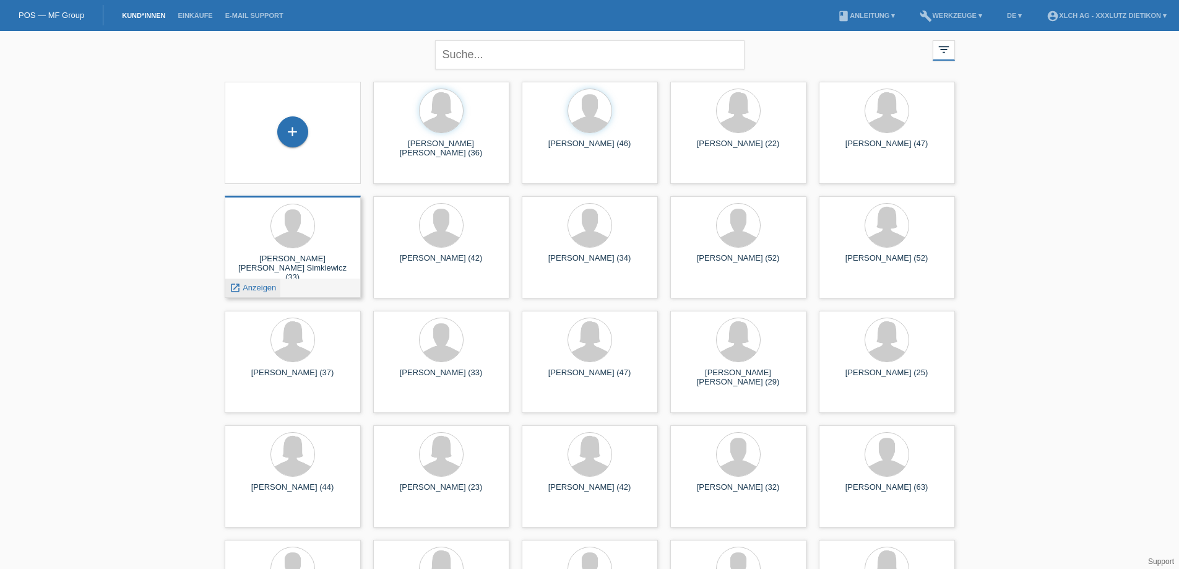
click at [264, 286] on span "Anzeigen" at bounding box center [259, 287] width 33 height 9
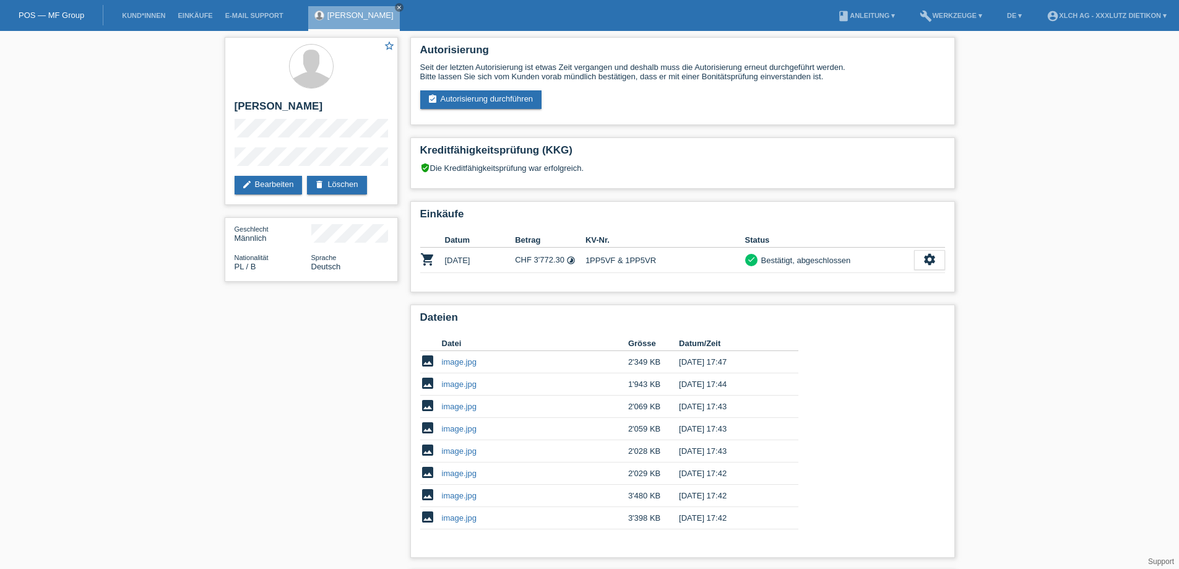
click at [89, 293] on div "star_border [PERSON_NAME] edit Bearbeiten delete Löschen Geschlecht Männlich Na…" at bounding box center [589, 341] width 1179 height 621
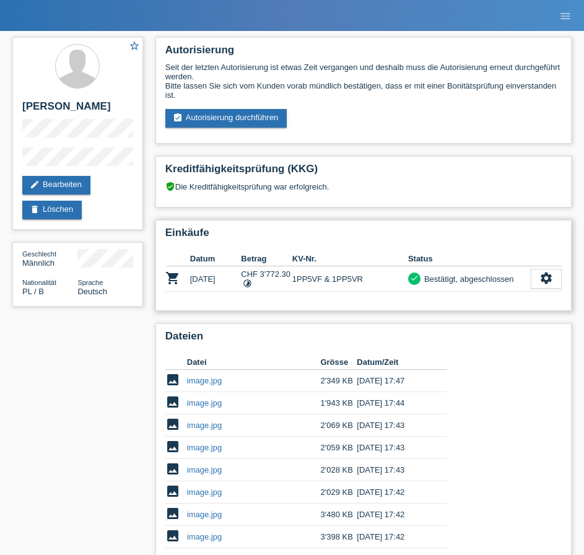
scroll to position [116, 0]
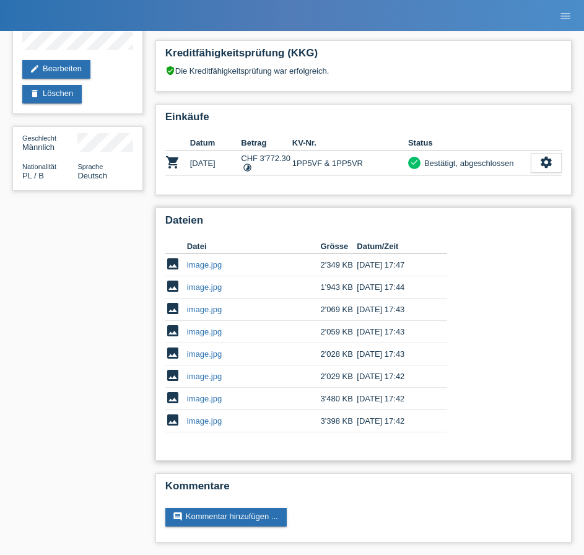
click at [202, 420] on link "image.jpg" at bounding box center [204, 420] width 35 height 9
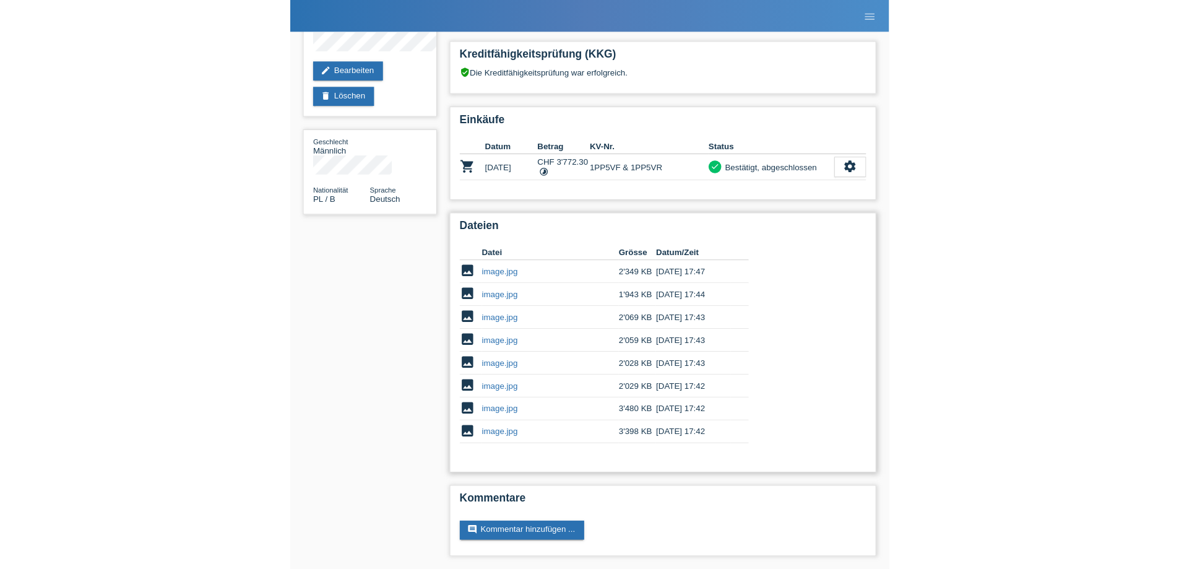
scroll to position [83, 0]
